Goal: Task Accomplishment & Management: Manage account settings

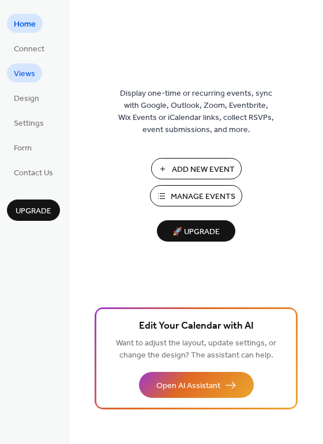
click at [31, 80] on span "Views" at bounding box center [24, 74] width 21 height 12
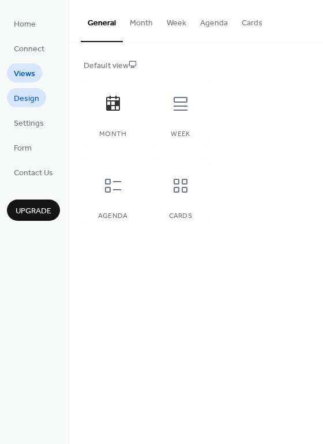
click at [25, 102] on span "Design" at bounding box center [26, 99] width 25 height 12
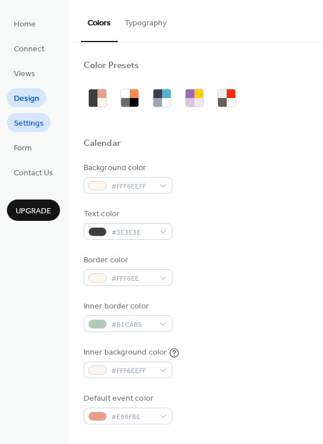
click at [31, 125] on span "Settings" at bounding box center [29, 124] width 30 height 12
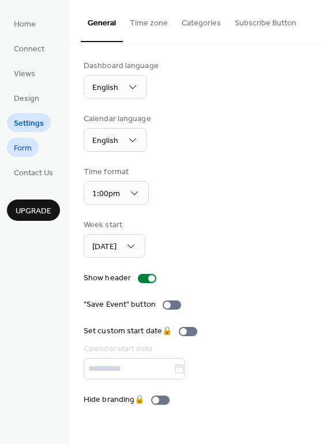
click at [30, 145] on span "Form" at bounding box center [23, 149] width 18 height 12
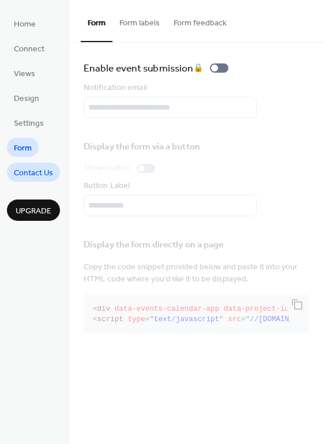
click at [37, 174] on span "Contact Us" at bounding box center [33, 173] width 39 height 12
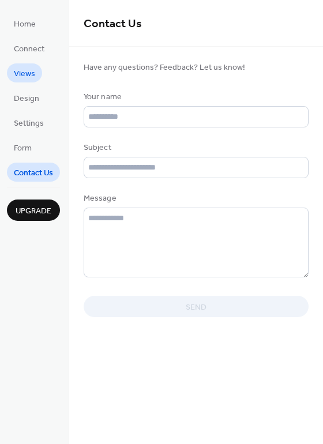
click at [31, 76] on span "Views" at bounding box center [24, 74] width 21 height 12
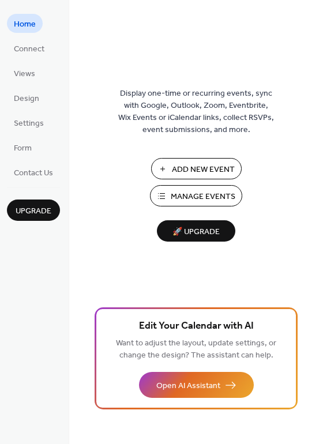
click at [218, 192] on span "Manage Events" at bounding box center [203, 197] width 65 height 12
